Goal: Information Seeking & Learning: Learn about a topic

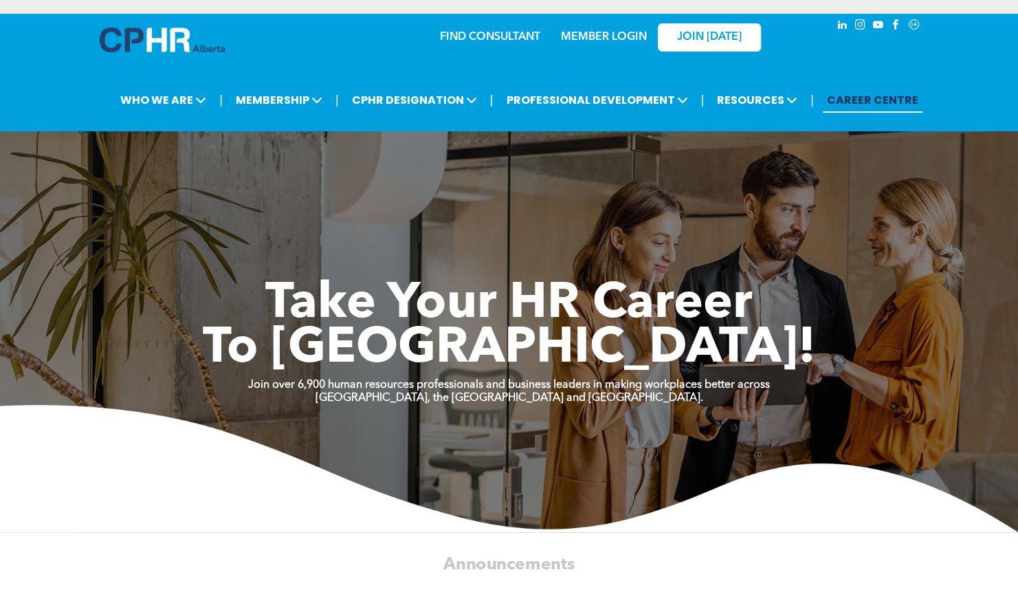
click at [630, 35] on link "MEMBER LOGIN" at bounding box center [604, 37] width 86 height 11
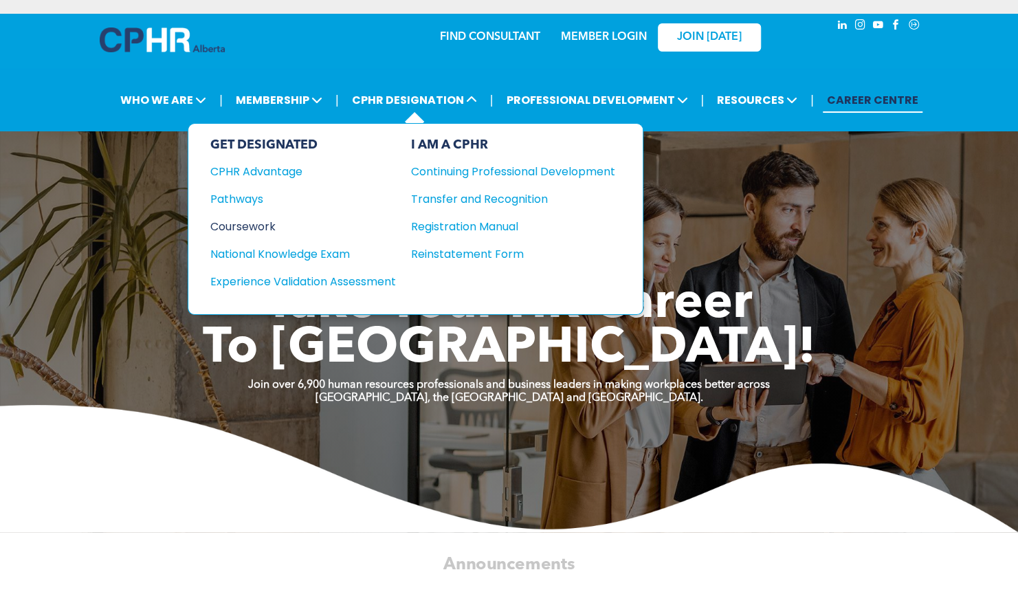
click at [234, 220] on div "Coursework" at bounding box center [293, 226] width 167 height 17
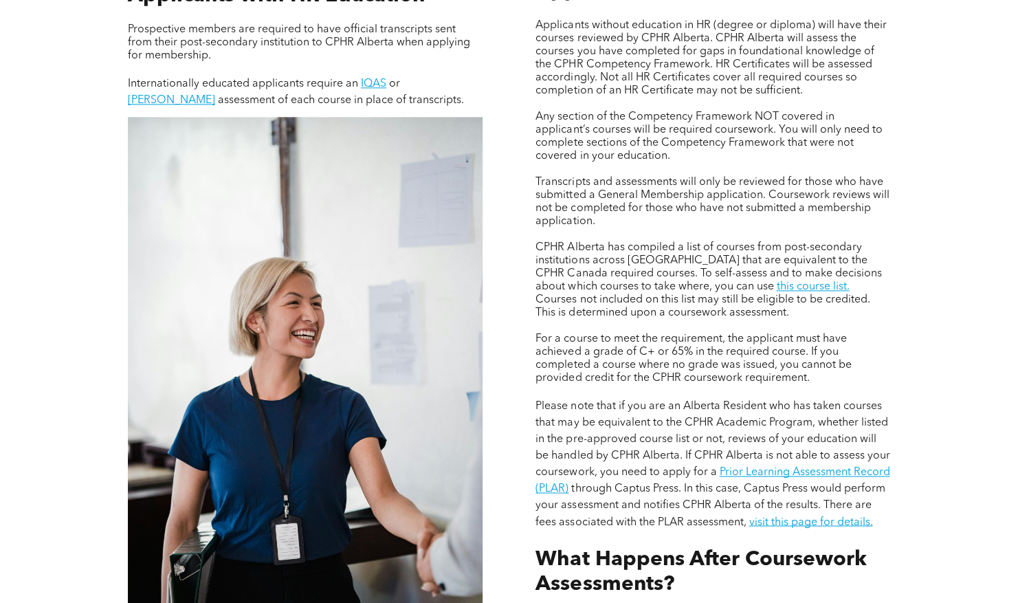
scroll to position [1012, 0]
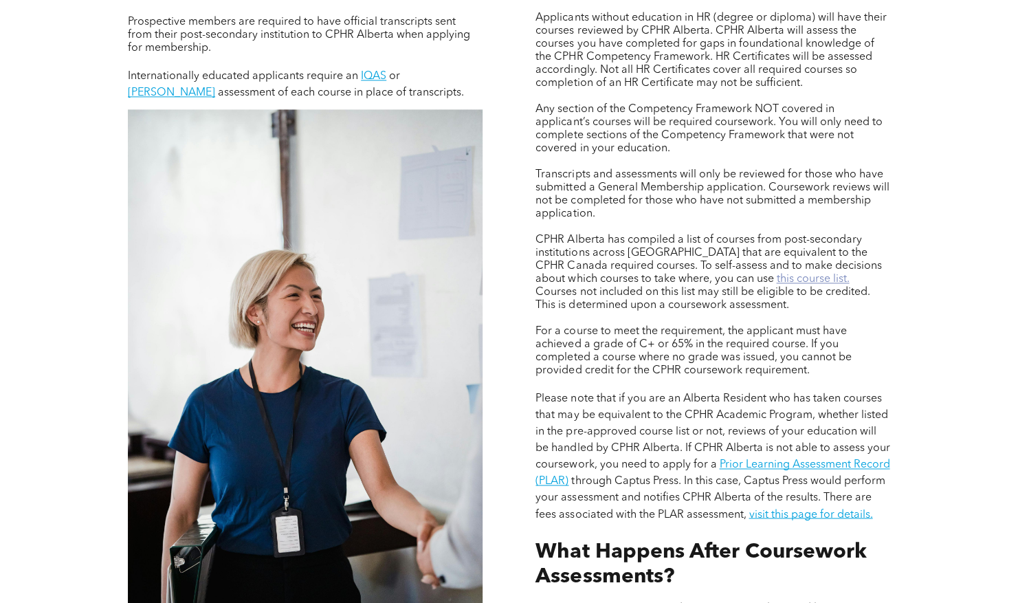
click at [776, 285] on link "this course list." at bounding box center [812, 279] width 73 height 11
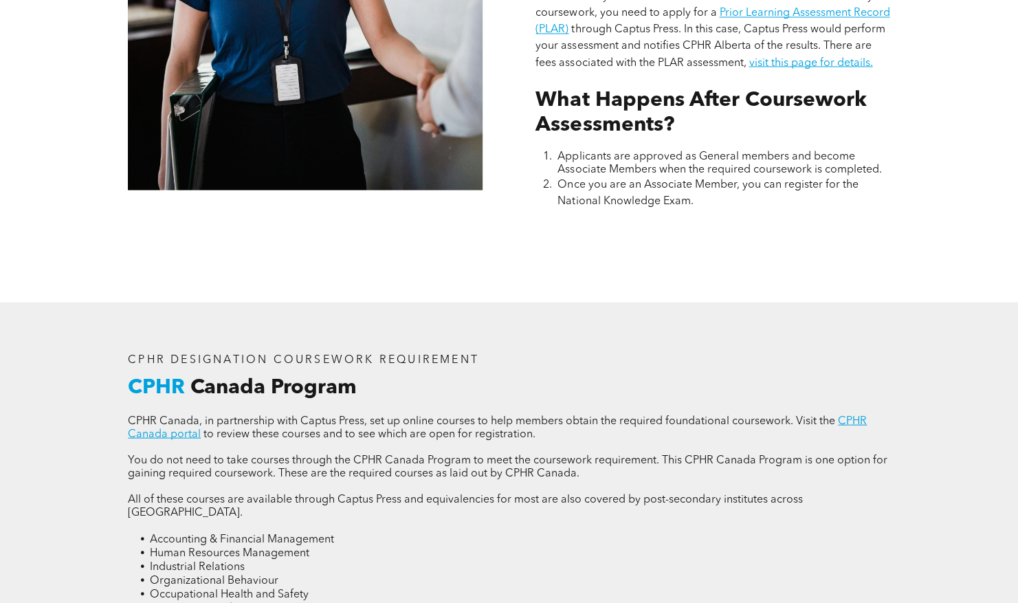
scroll to position [1491, 0]
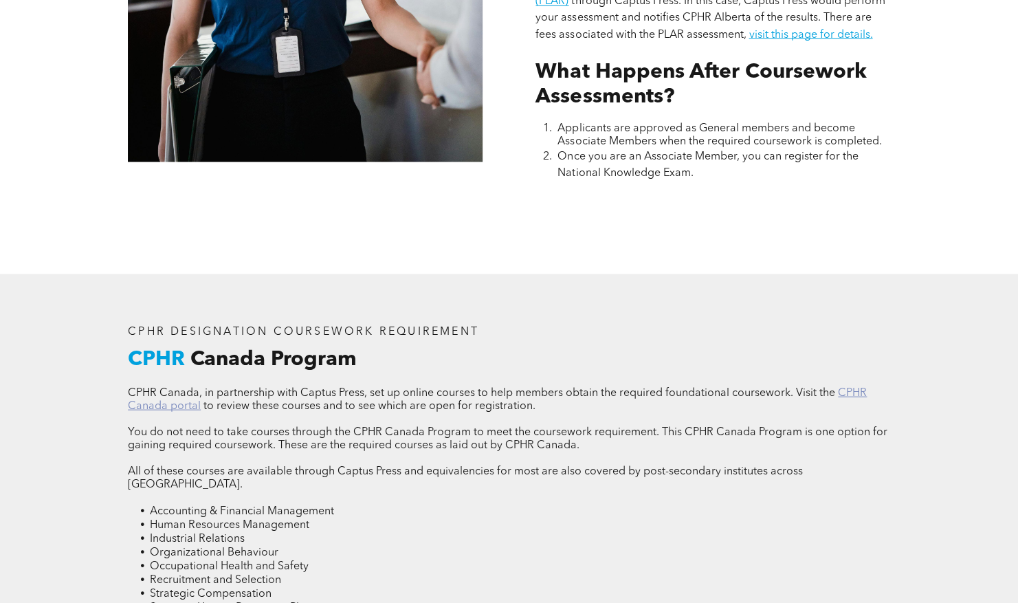
click at [159, 411] on link "CPHR Canada portal" at bounding box center [497, 399] width 739 height 24
